Goal: Find specific page/section: Find specific page/section

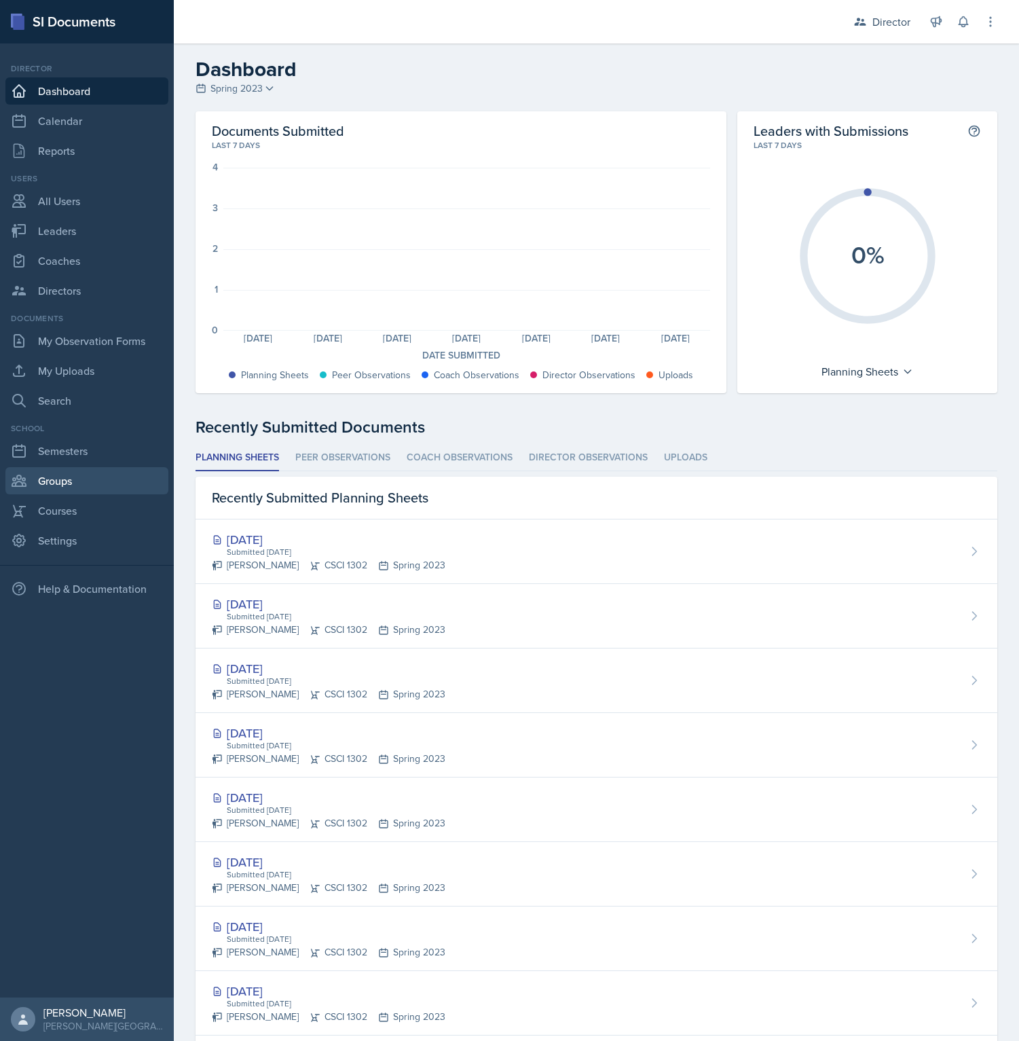
click at [53, 494] on link "Groups" at bounding box center [86, 480] width 163 height 27
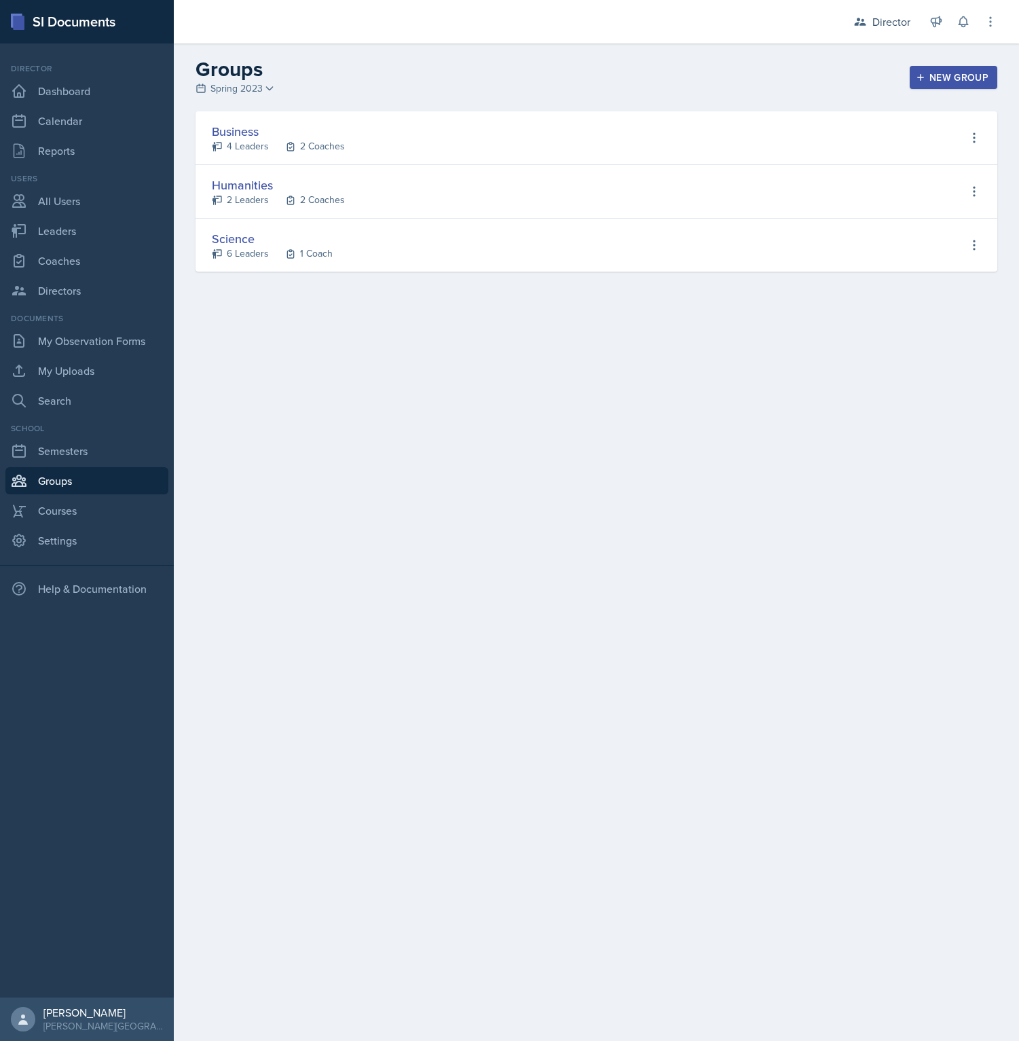
click at [251, 184] on div "Humanities" at bounding box center [278, 185] width 133 height 18
click at [979, 192] on icon at bounding box center [975, 192] width 14 height 14
drag, startPoint x: 527, startPoint y: 217, endPoint x: 512, endPoint y: 215, distance: 15.1
click at [526, 216] on div "Humanities 2 Leaders 2 Coaches View Leaders View Coaches Edit Group Delete Group" at bounding box center [597, 192] width 802 height 54
click at [989, 28] on icon at bounding box center [991, 22] width 14 height 14
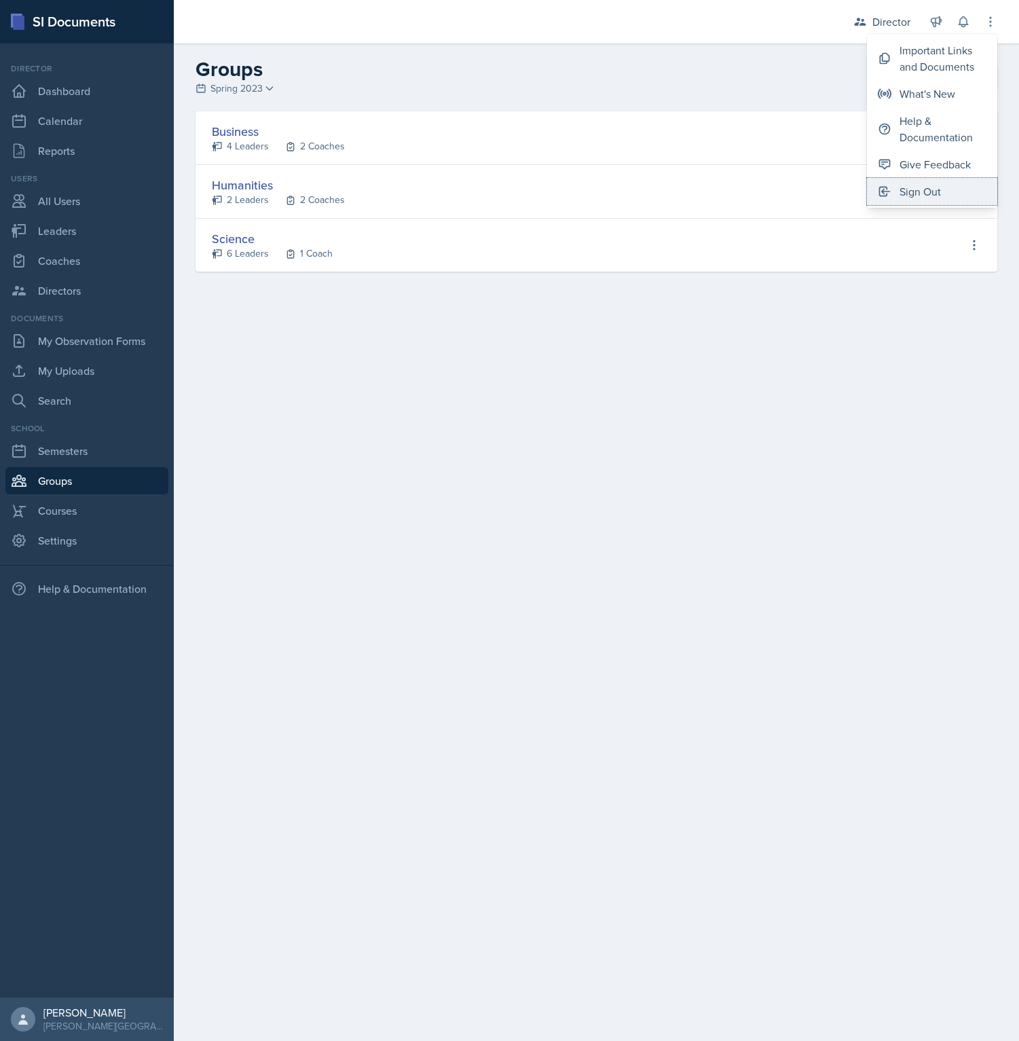
click at [913, 190] on div "Sign Out" at bounding box center [920, 191] width 41 height 16
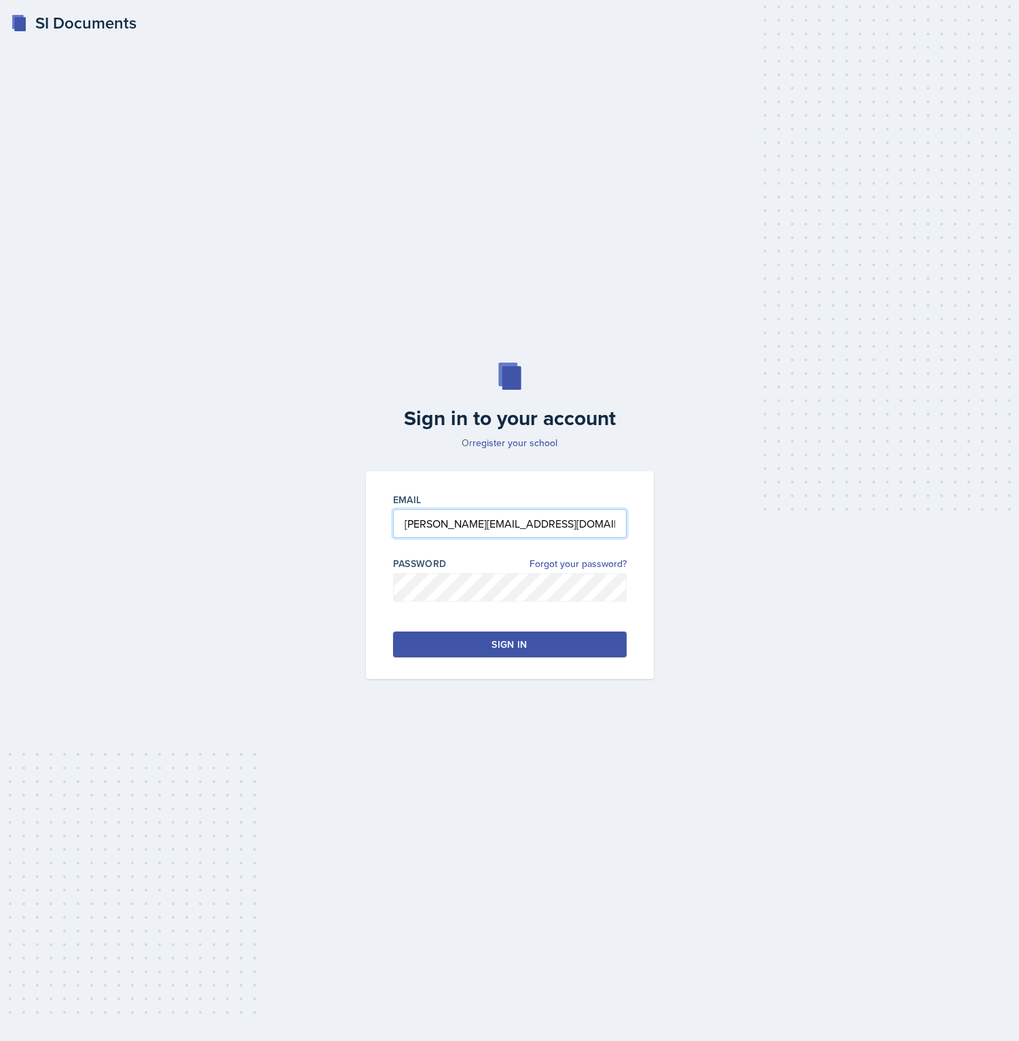
click at [435, 519] on input "[PERSON_NAME][EMAIL_ADDRESS][DOMAIN_NAME]" at bounding box center [510, 523] width 234 height 29
click at [445, 526] on input "[PERSON_NAME][EMAIL_ADDRESS][DOMAIN_NAME]" at bounding box center [510, 523] width 234 height 29
type input "[PERSON_NAME][EMAIL_ADDRESS][PERSON_NAME][DOMAIN_NAME]"
click at [439, 643] on button "Sign in" at bounding box center [510, 645] width 234 height 26
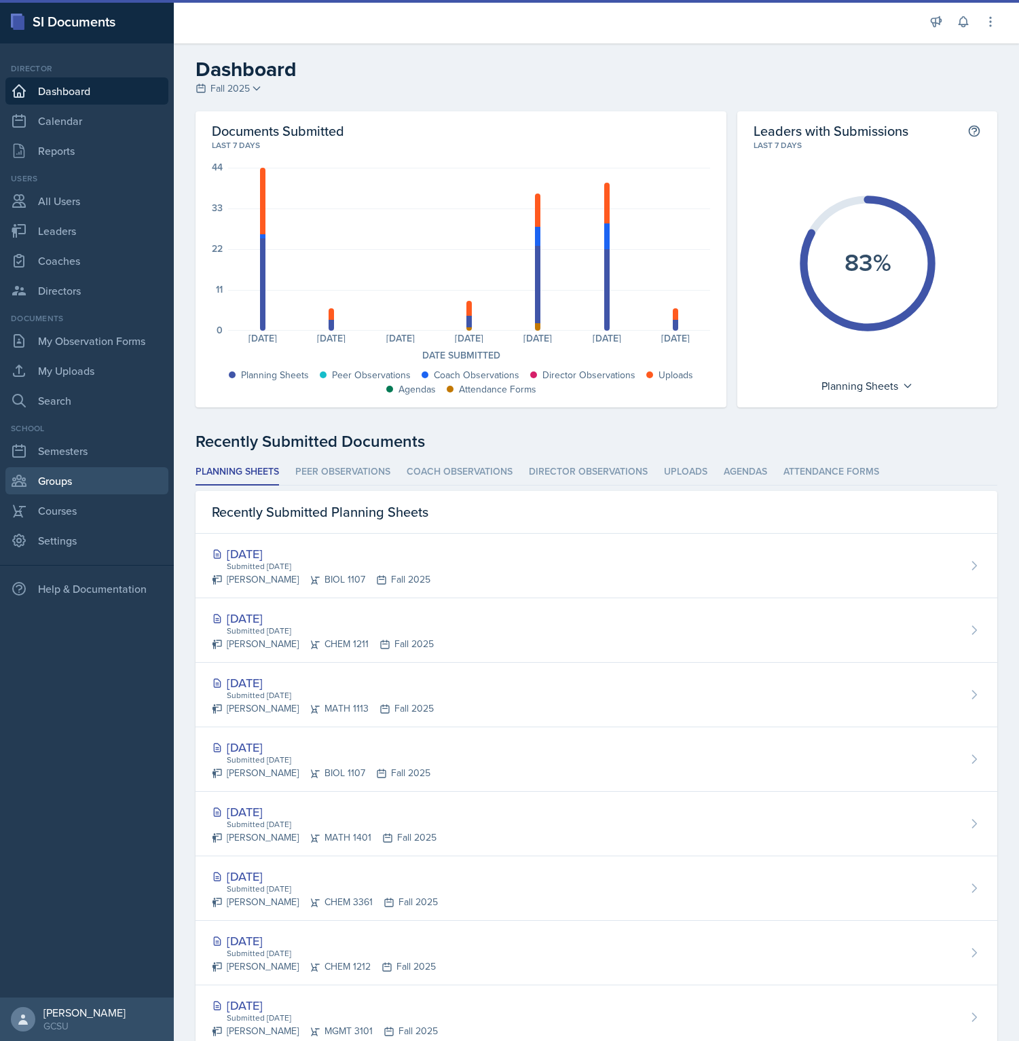
click at [94, 473] on link "Groups" at bounding box center [86, 480] width 163 height 27
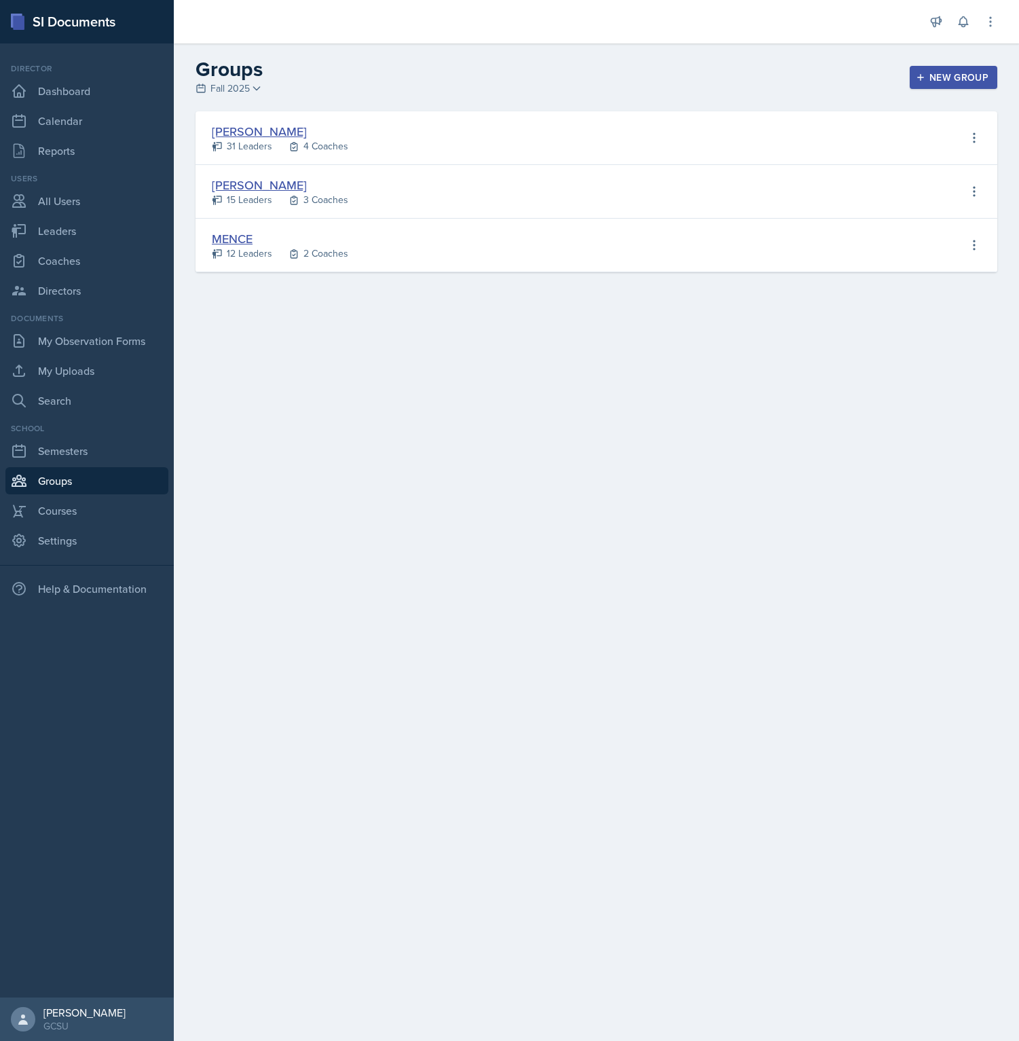
click at [227, 129] on link "[PERSON_NAME]" at bounding box center [259, 131] width 95 height 17
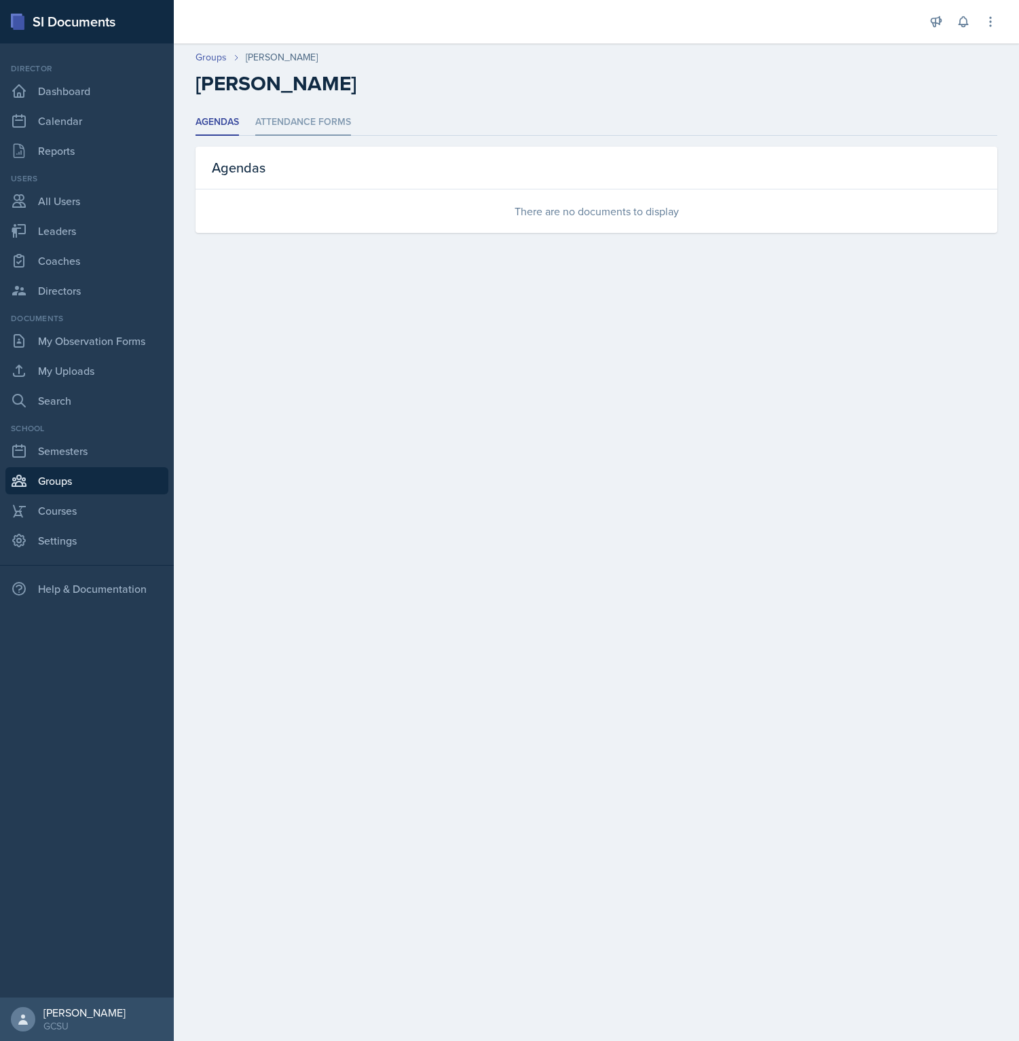
click at [280, 135] on li "Attendance Forms" at bounding box center [303, 122] width 96 height 26
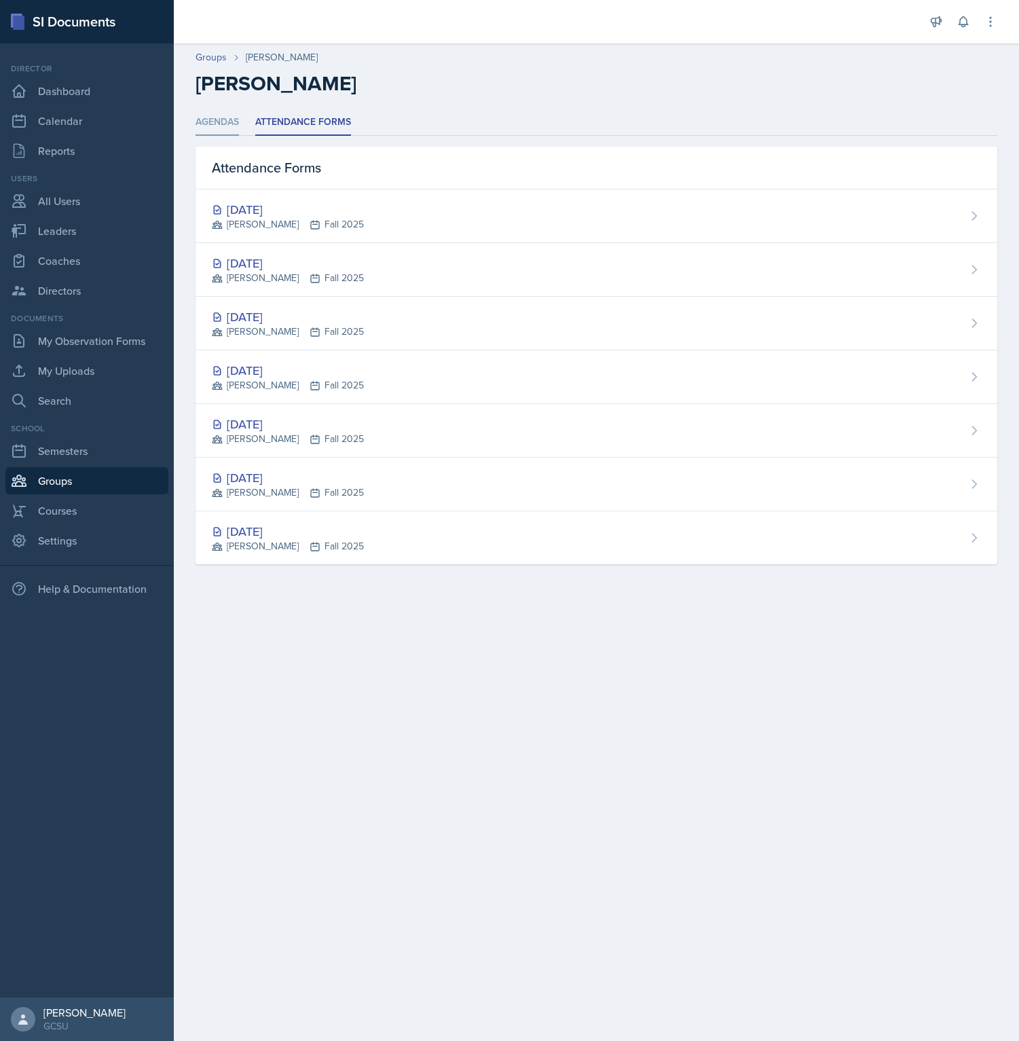
click at [229, 134] on li "Agendas" at bounding box center [217, 122] width 43 height 26
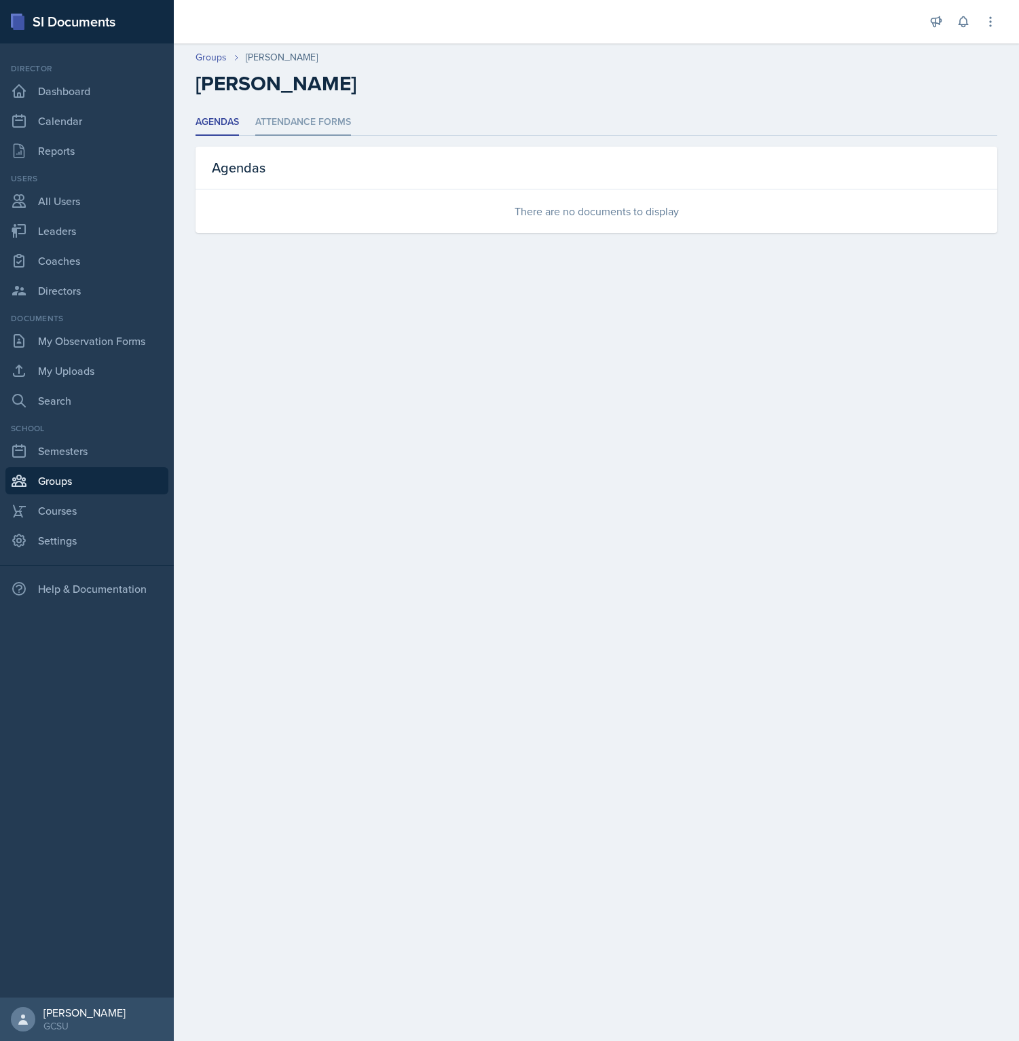
click at [283, 133] on li "Attendance Forms" at bounding box center [303, 122] width 96 height 26
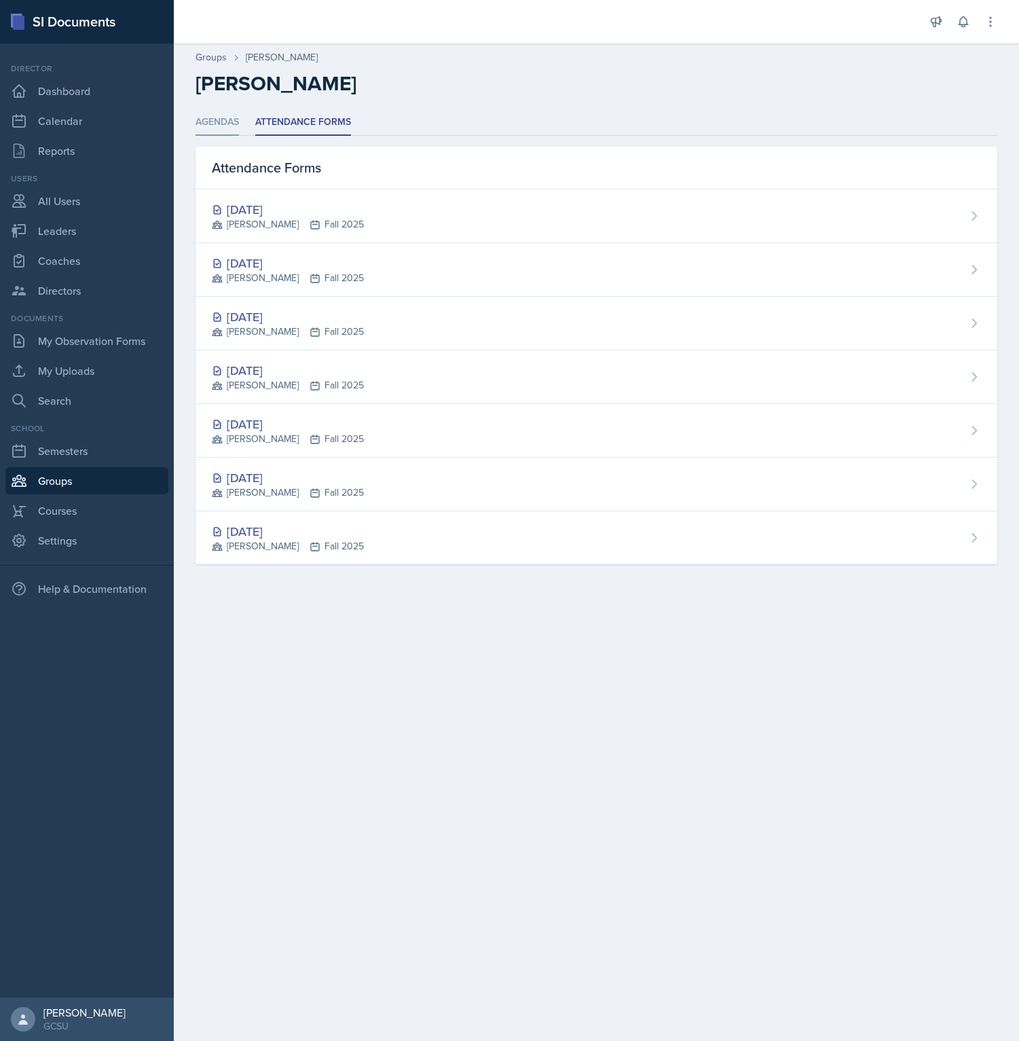
click at [232, 127] on li "Agendas" at bounding box center [217, 122] width 43 height 26
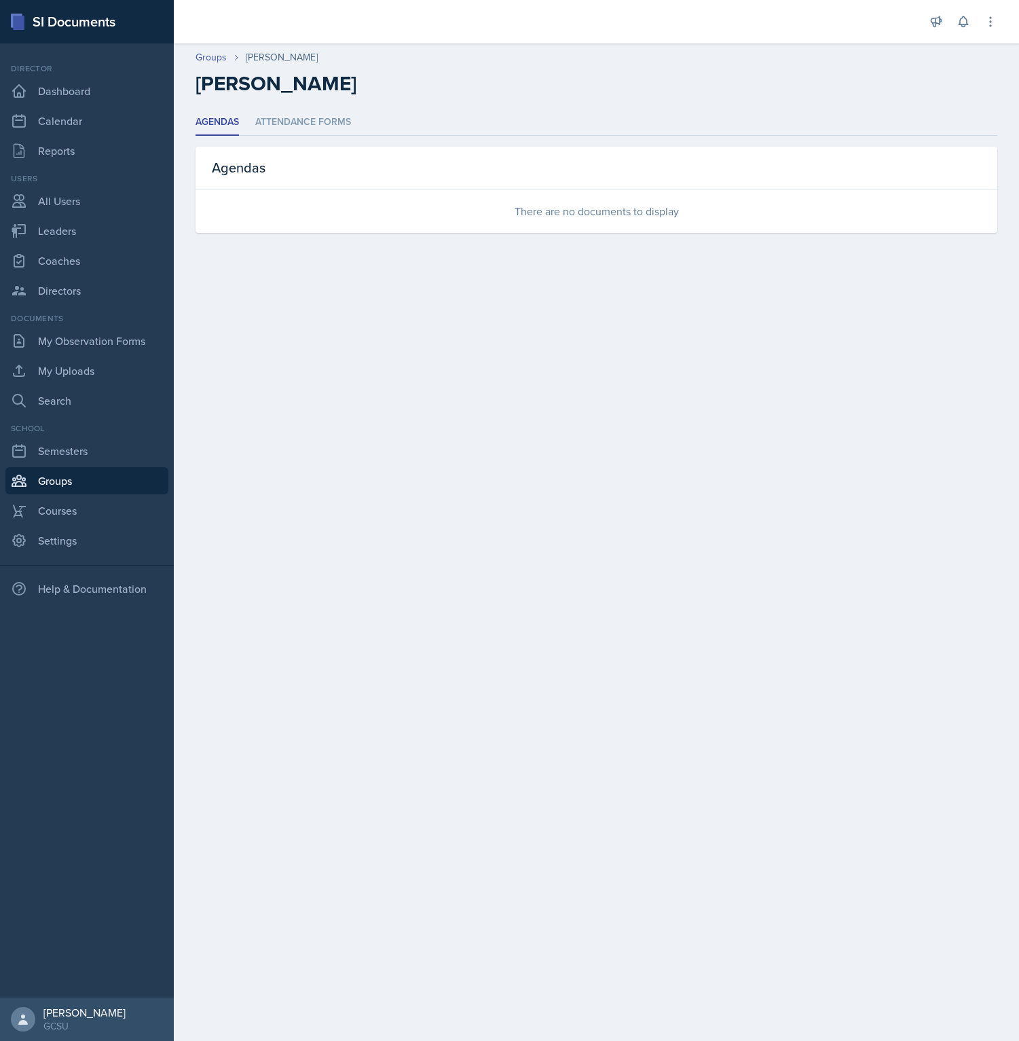
click at [615, 404] on main "Groups [PERSON_NAME] [PERSON_NAME] Agendas Attendance Forms Agendas Attendance …" at bounding box center [596, 542] width 845 height 998
